Goal: Information Seeking & Learning: Learn about a topic

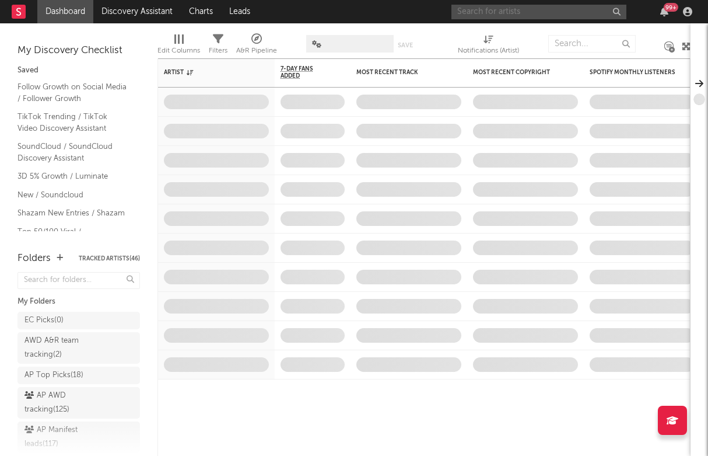
click at [556, 11] on input "text" at bounding box center [539, 12] width 175 height 15
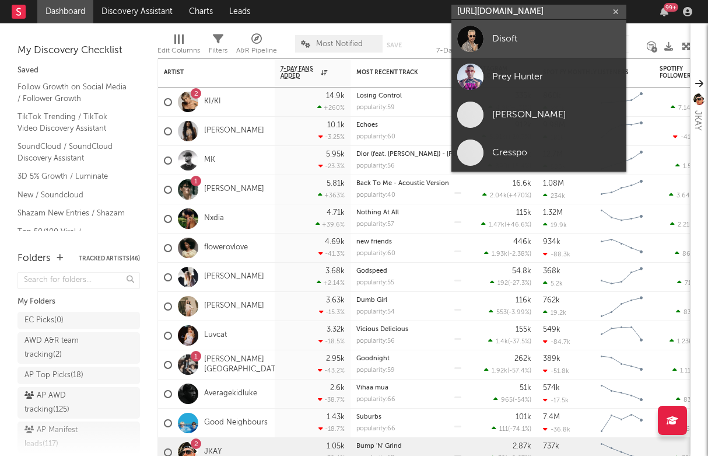
type input "[URL][DOMAIN_NAME]"
click at [538, 46] on div "Disoft" at bounding box center [557, 39] width 128 height 14
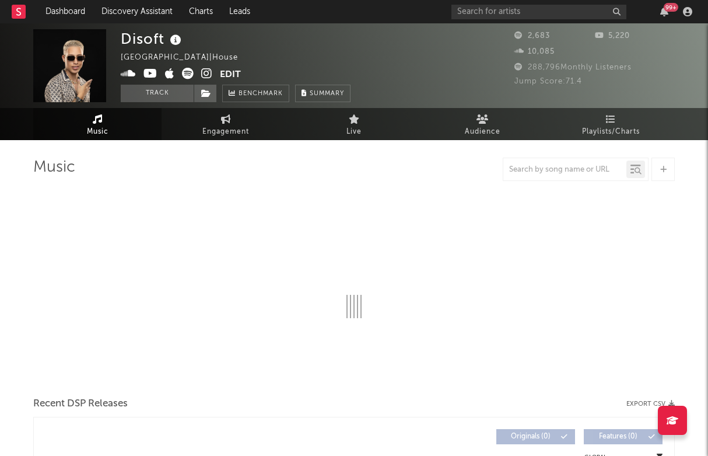
select select "1w"
